Goal: Check status

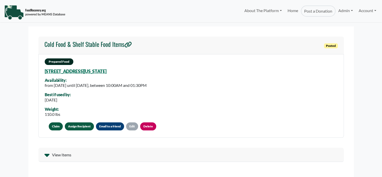
select select "Language Translate Widget"
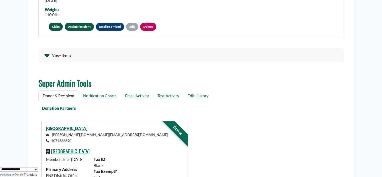
scroll to position [102, 0]
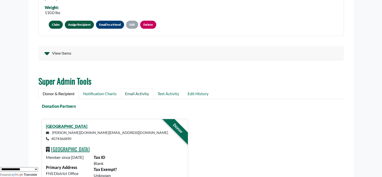
click at [139, 94] on link "Email Activity" at bounding box center [137, 93] width 32 height 11
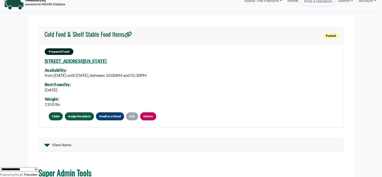
scroll to position [2, 0]
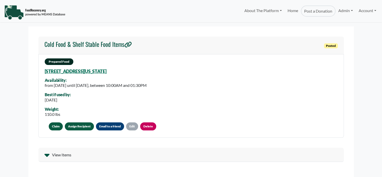
select select "Language Translate Widget"
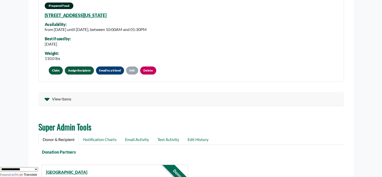
scroll to position [62, 0]
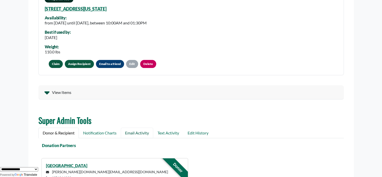
click at [128, 132] on link "Email Activity" at bounding box center [137, 132] width 32 height 11
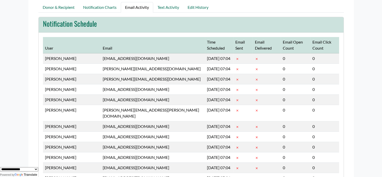
scroll to position [0, 0]
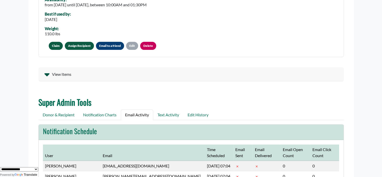
scroll to position [106, 0]
